Goal: Ask a question

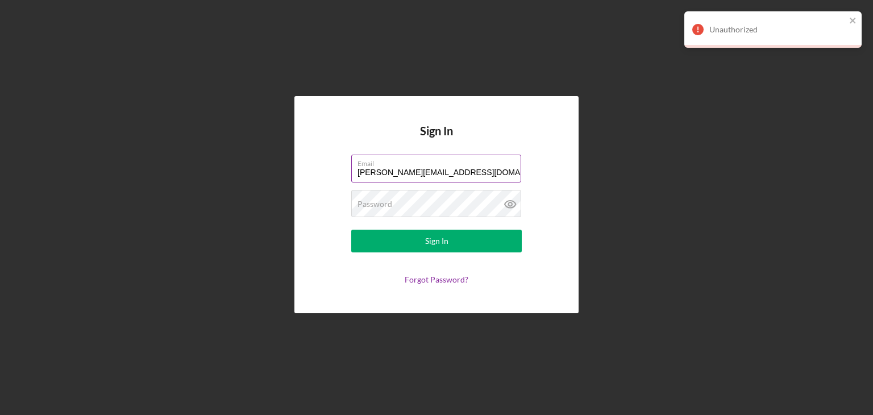
click at [497, 168] on input "[PERSON_NAME][EMAIL_ADDRESS][DOMAIN_NAME]" at bounding box center [436, 168] width 170 height 27
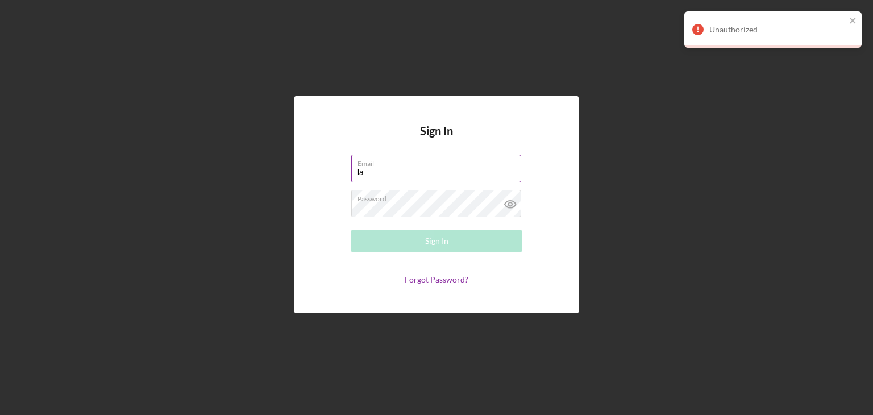
type input "l"
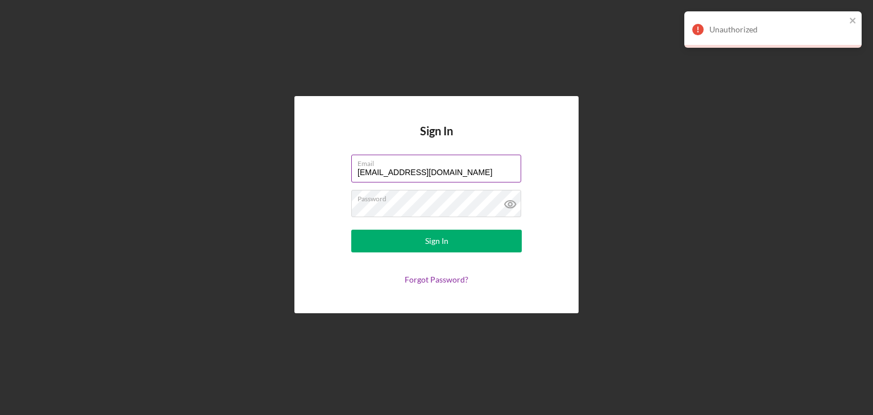
type input "[EMAIL_ADDRESS][DOMAIN_NAME]"
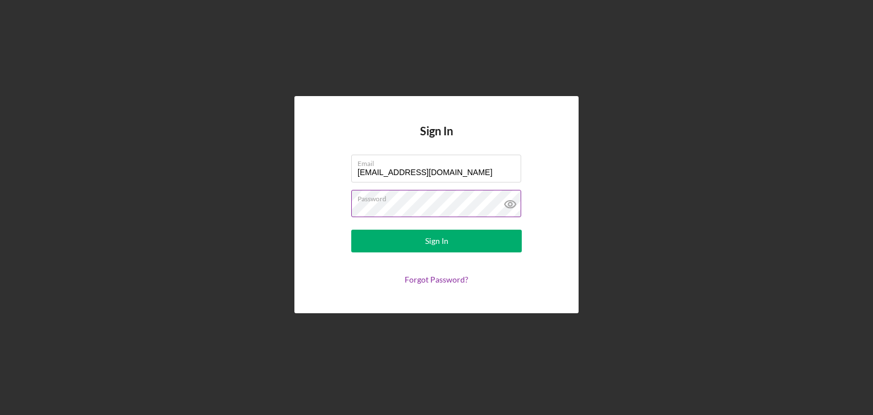
click at [514, 204] on icon at bounding box center [510, 204] width 28 height 28
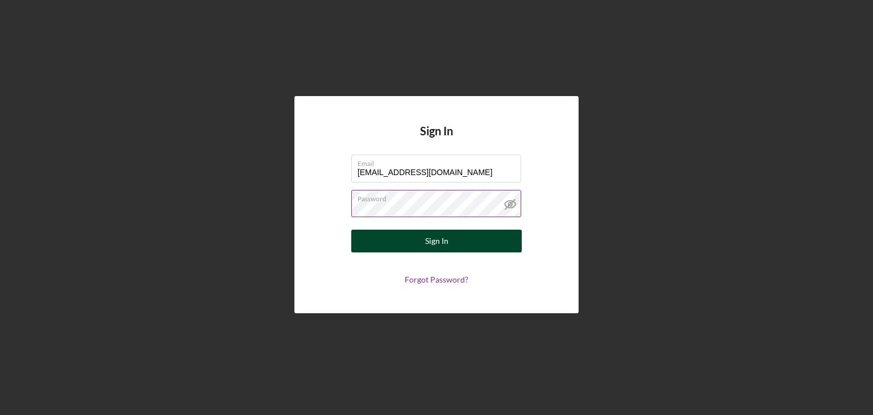
click at [465, 235] on button "Sign In" at bounding box center [436, 241] width 171 height 23
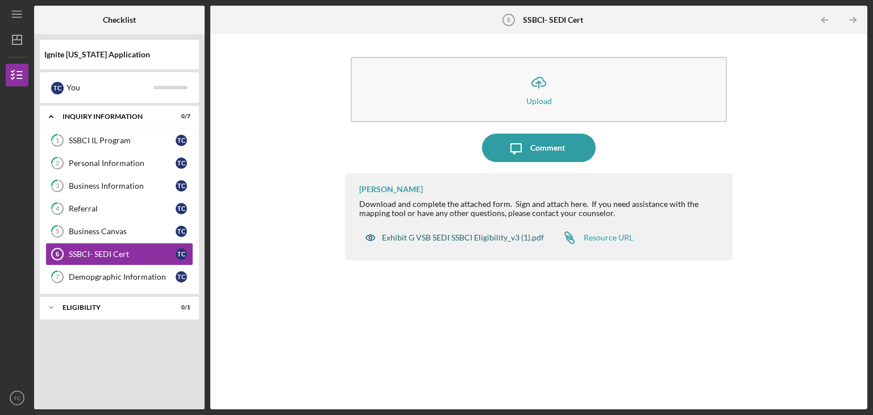
click at [447, 235] on div "Exhibit G VSB SEDI SSBCI Eligibility_v3 (1).pdf" at bounding box center [463, 237] width 162 height 9
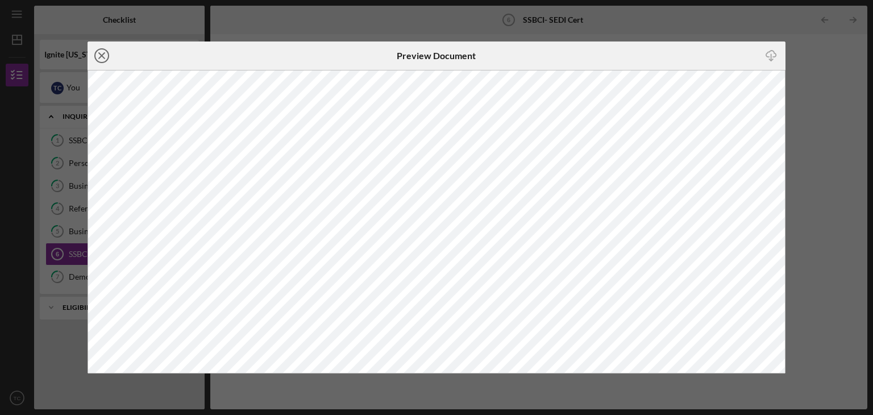
click at [106, 58] on icon "Icon/Close" at bounding box center [102, 55] width 28 height 28
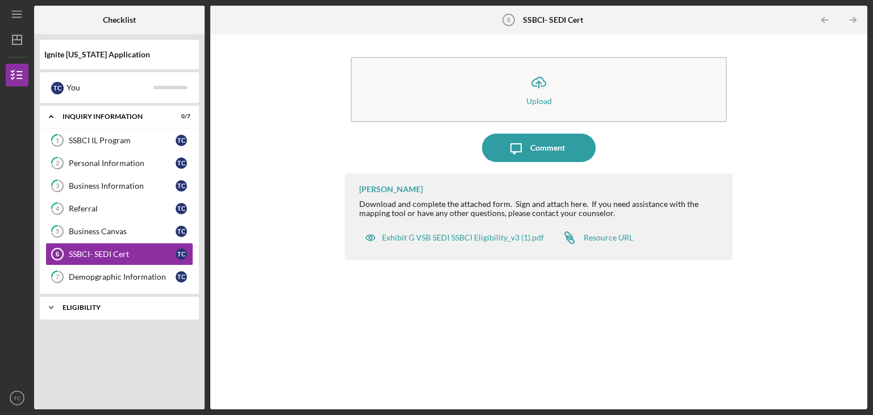
click at [155, 304] on div "Eligibility" at bounding box center [124, 307] width 122 height 7
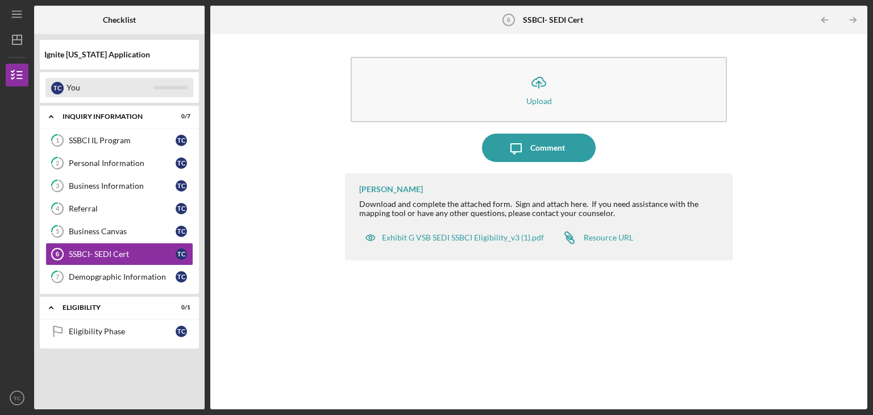
click at [130, 96] on div "You" at bounding box center [110, 87] width 87 height 19
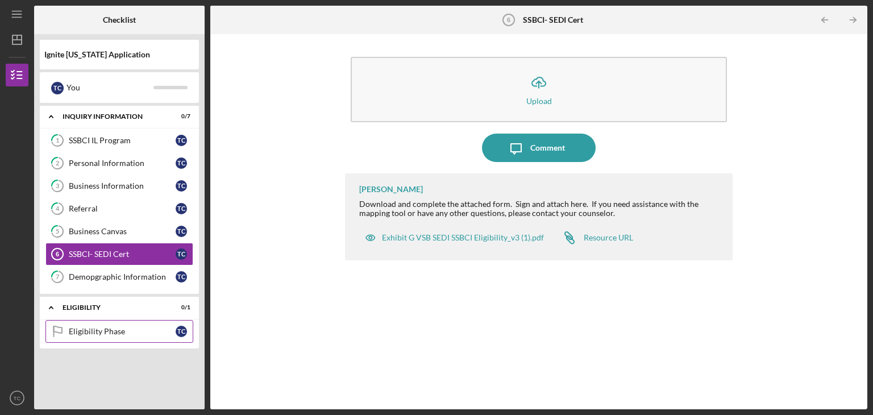
click at [109, 329] on div "Eligibility Phase" at bounding box center [122, 331] width 107 height 9
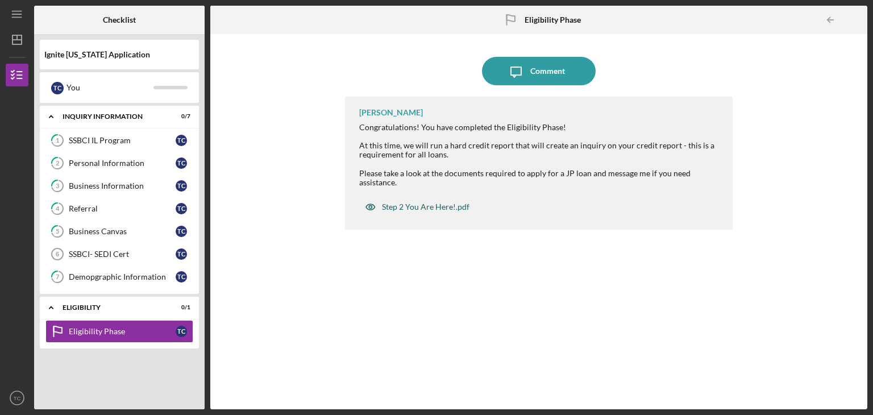
click at [446, 203] on div "Step 2 You Are Here!.pdf" at bounding box center [426, 206] width 88 height 9
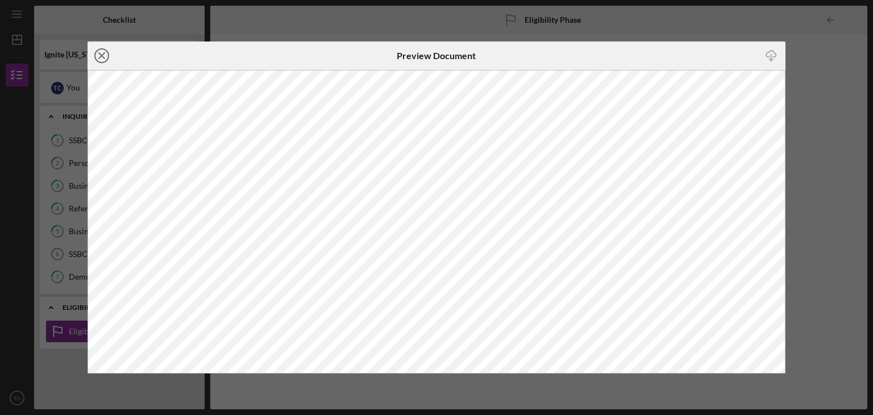
click at [98, 57] on icon "Icon/Close" at bounding box center [102, 55] width 28 height 28
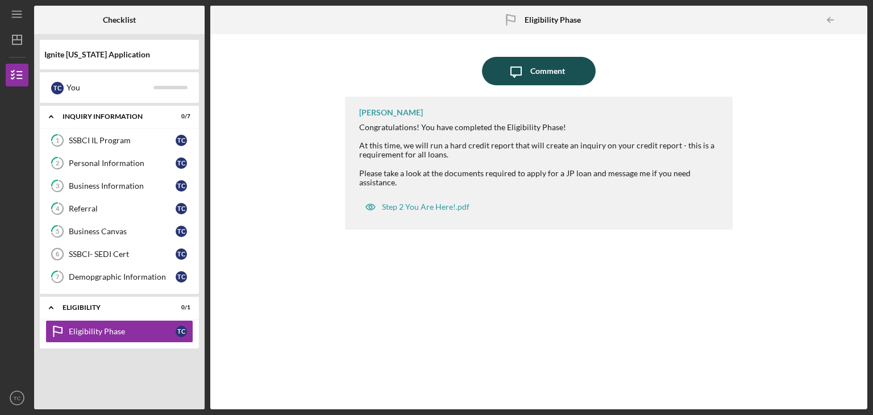
click at [526, 82] on icon "Icon/Message" at bounding box center [516, 71] width 28 height 28
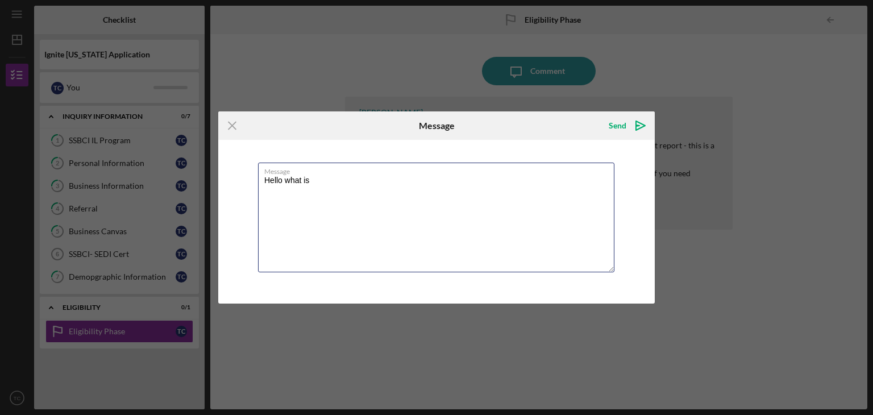
click at [522, 86] on div "Icon/Menu Close Message Send Icon/icon-invite-send Message Hello what is Cancel…" at bounding box center [436, 207] width 873 height 415
type textarea "C"
type textarea "h"
type textarea "w"
type textarea "What is CDFI? i want to make sure i answer the question correctly"
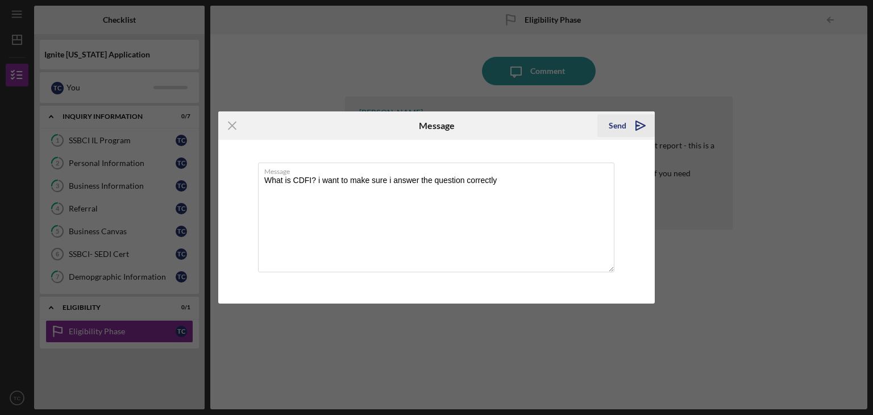
click at [616, 127] on div "Send" at bounding box center [618, 125] width 18 height 23
